Goal: Information Seeking & Learning: Learn about a topic

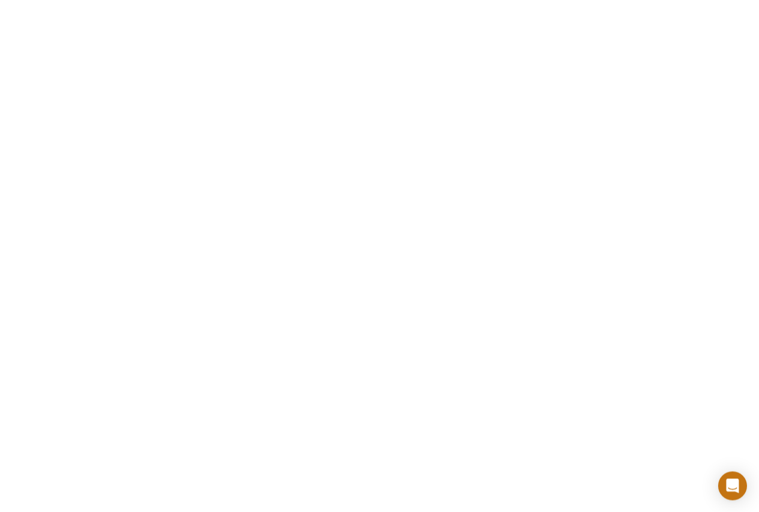
scroll to position [1731, 0]
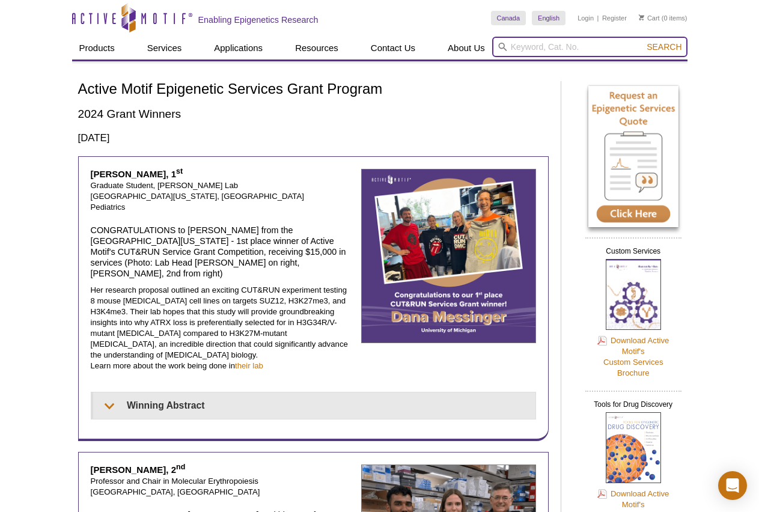
click at [596, 47] on input "search" at bounding box center [589, 47] width 195 height 20
type input "TIP-Chip"
click at [643, 41] on button "Search" at bounding box center [664, 46] width 42 height 11
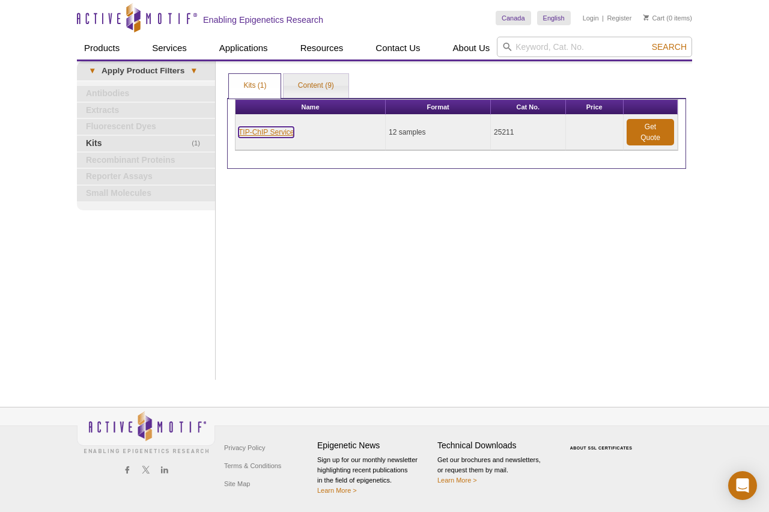
click at [273, 132] on link "TIP-ChIP Service" at bounding box center [266, 132] width 55 height 11
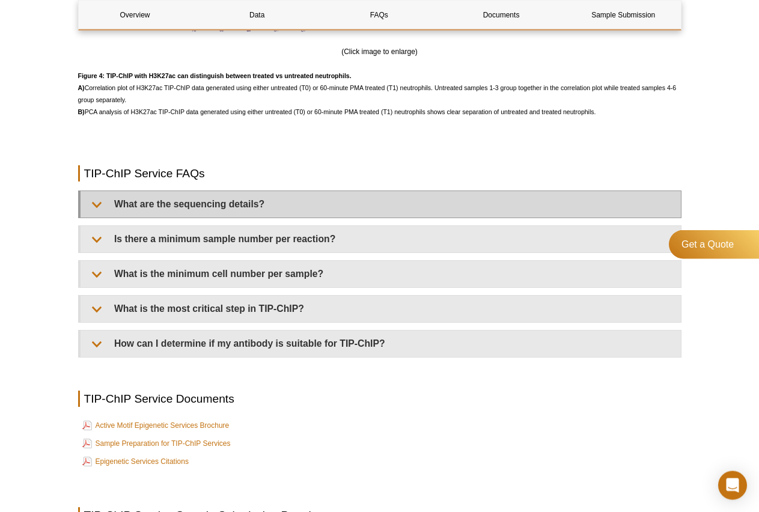
scroll to position [2712, 0]
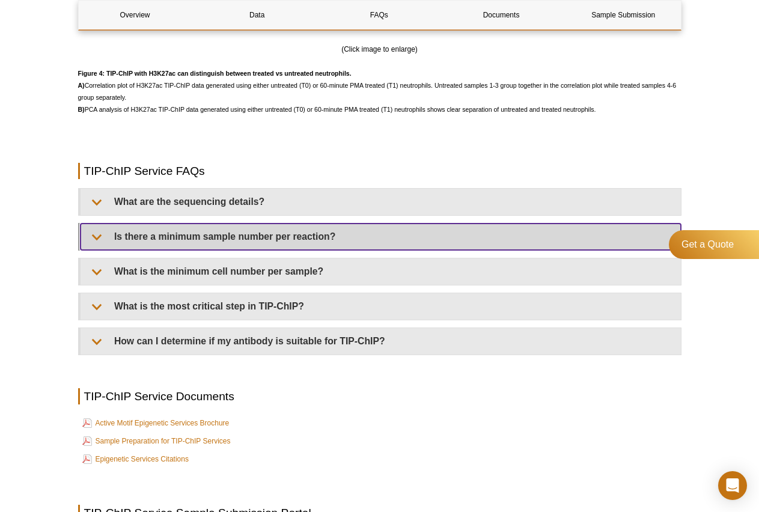
click at [500, 250] on summary "Is there a minimum sample number per reaction?" at bounding box center [381, 237] width 600 height 26
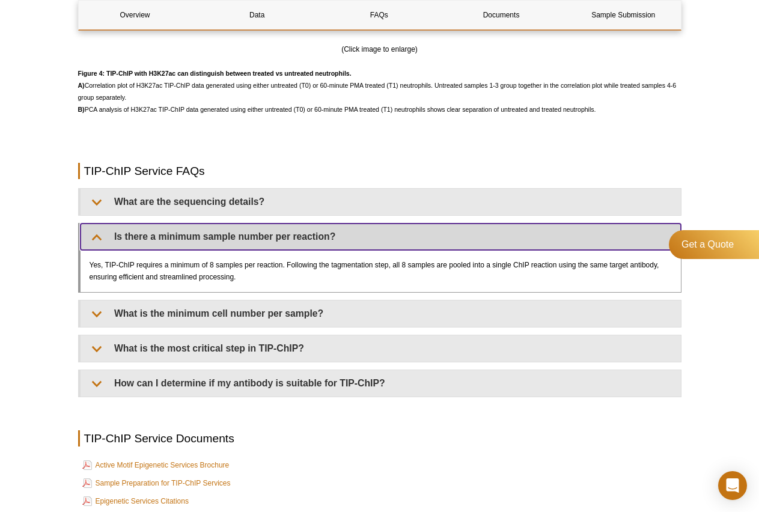
click at [500, 250] on summary "Is there a minimum sample number per reaction?" at bounding box center [381, 237] width 600 height 26
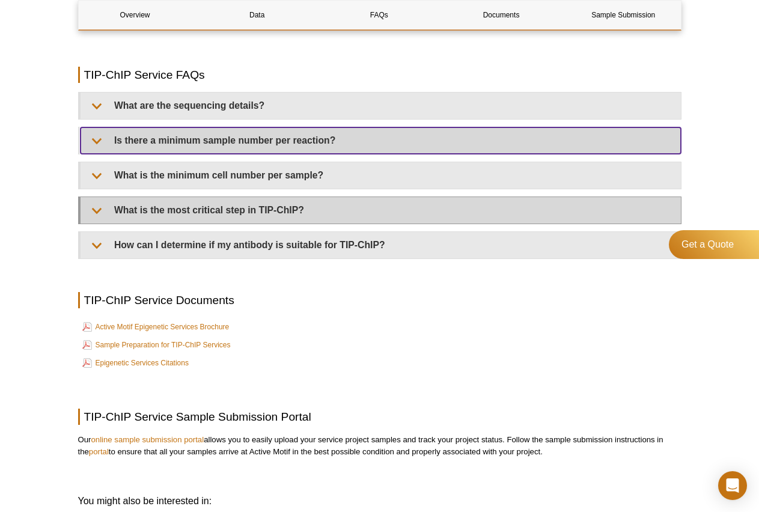
scroll to position [2827, 0]
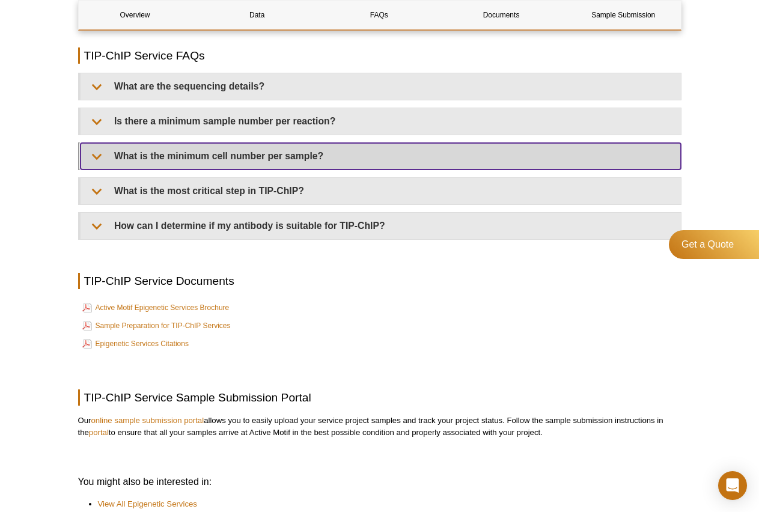
click at [375, 170] on summary "What is the minimum cell number per sample?" at bounding box center [381, 156] width 600 height 26
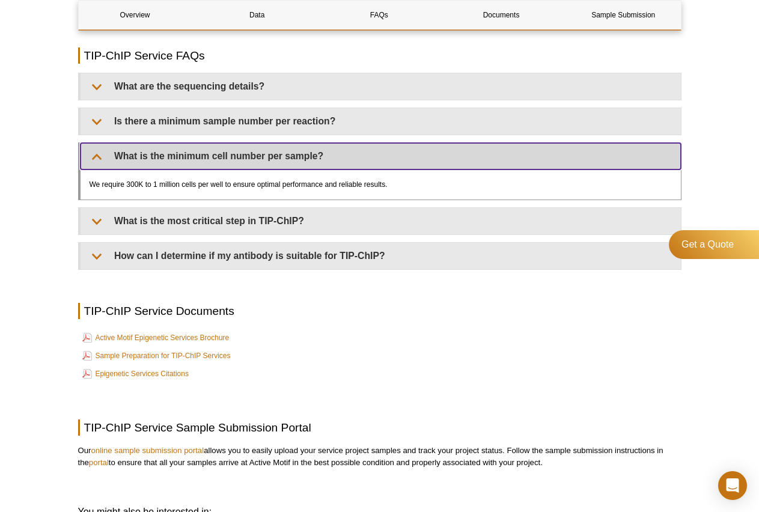
click at [375, 170] on summary "What is the minimum cell number per sample?" at bounding box center [381, 156] width 600 height 26
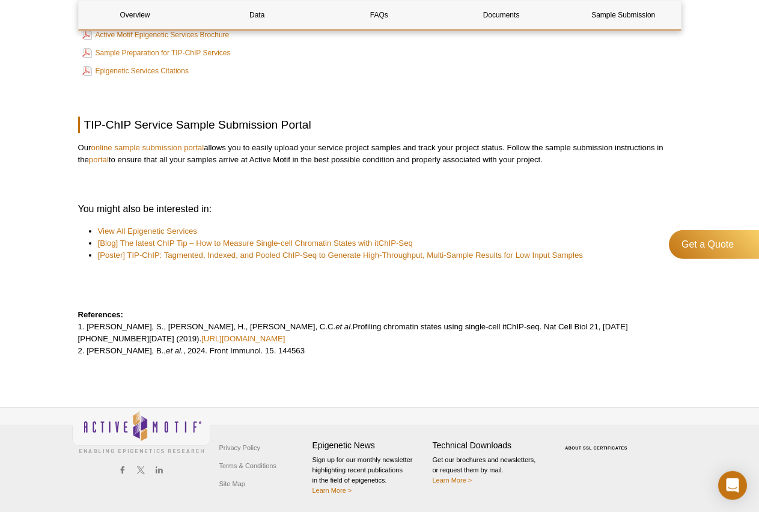
scroll to position [3132, 0]
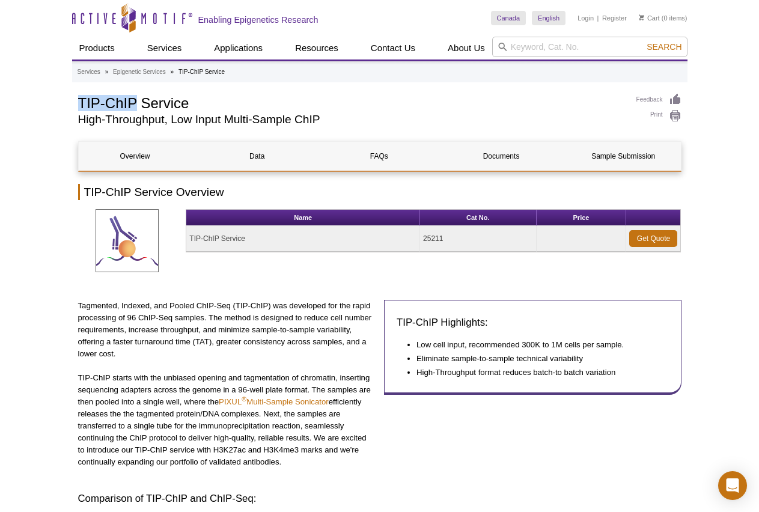
drag, startPoint x: 79, startPoint y: 105, endPoint x: 138, endPoint y: 108, distance: 59.6
click at [138, 108] on h1 "TIP-ChIP Service" at bounding box center [351, 102] width 546 height 18
copy h1 "TIP-ChIP"
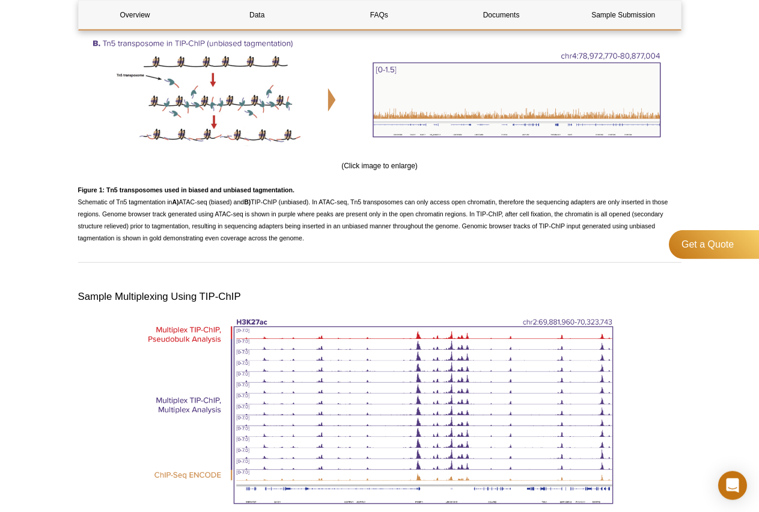
scroll to position [1385, 0]
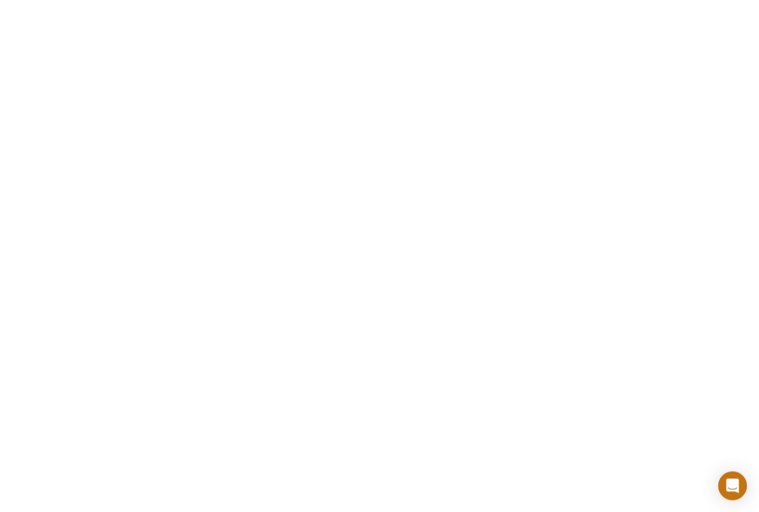
scroll to position [519, 0]
